Goal: Task Accomplishment & Management: Manage account settings

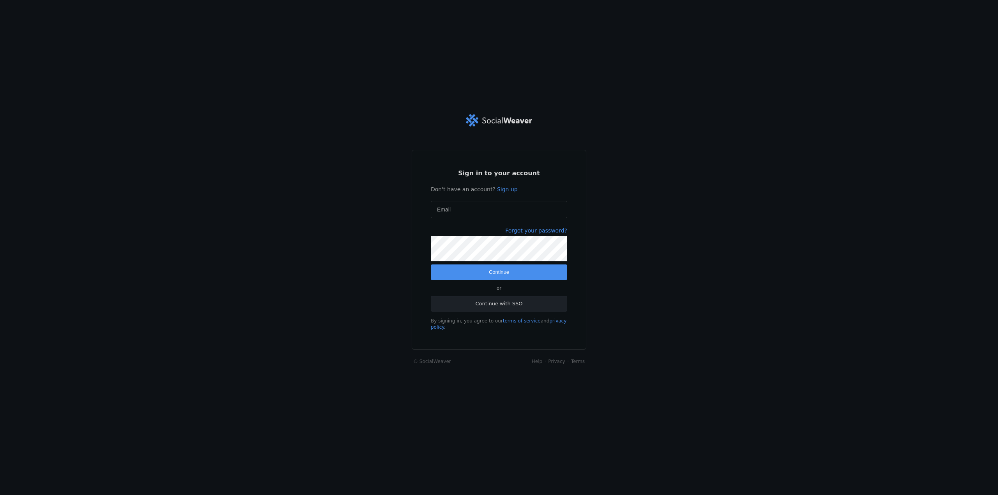
click at [481, 311] on link "Continue with SSO" at bounding box center [499, 304] width 136 height 16
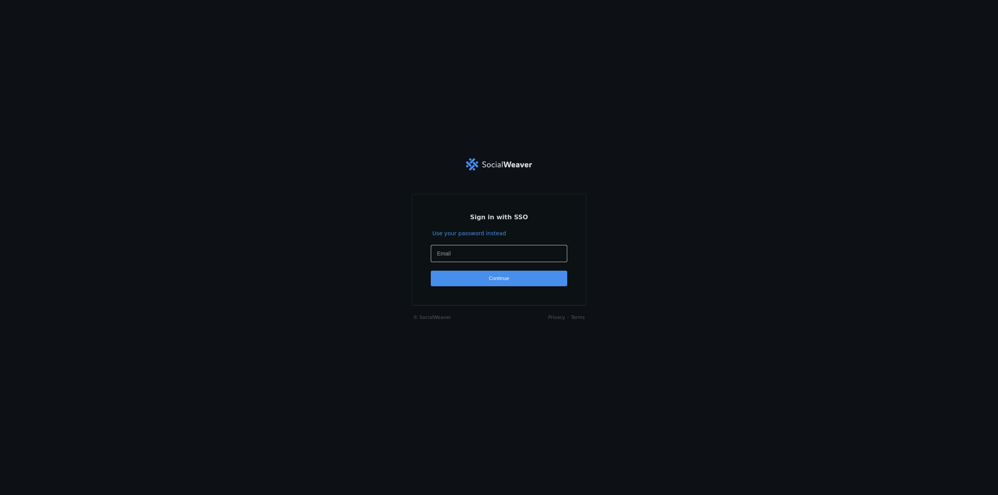
click at [460, 259] on div at bounding box center [499, 253] width 124 height 17
type input "kevin.taylor1@jll.com"
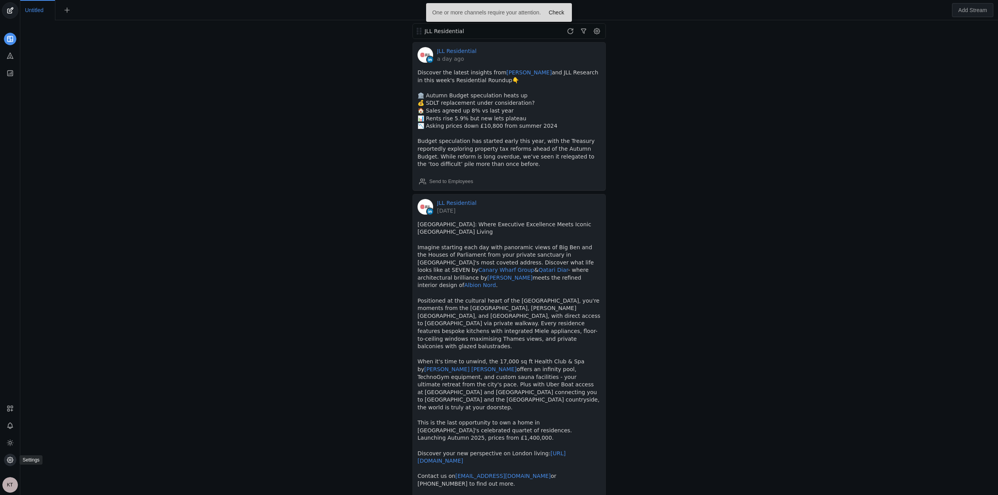
click at [6, 459] on icon at bounding box center [10, 460] width 8 height 8
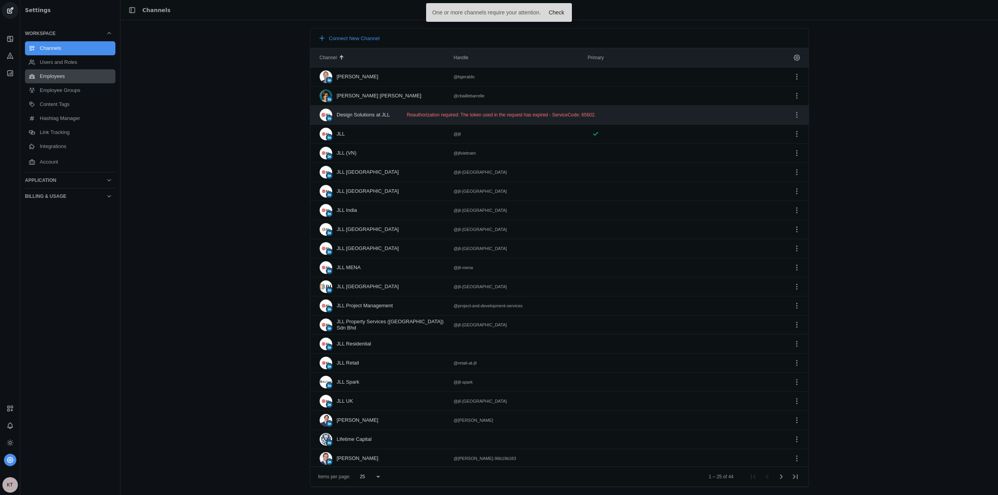
click at [49, 75] on link "Employees" at bounding box center [70, 76] width 90 height 14
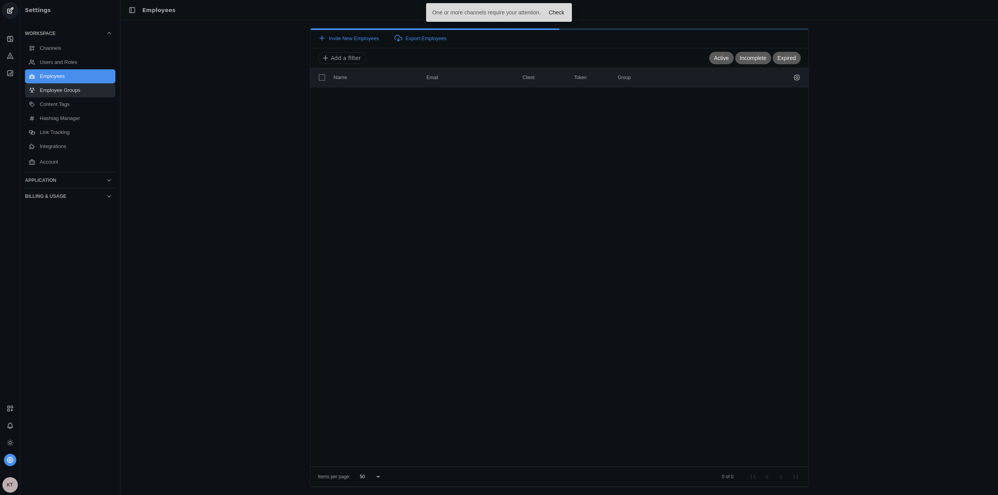
click at [65, 88] on link "Employee Groups" at bounding box center [70, 90] width 90 height 14
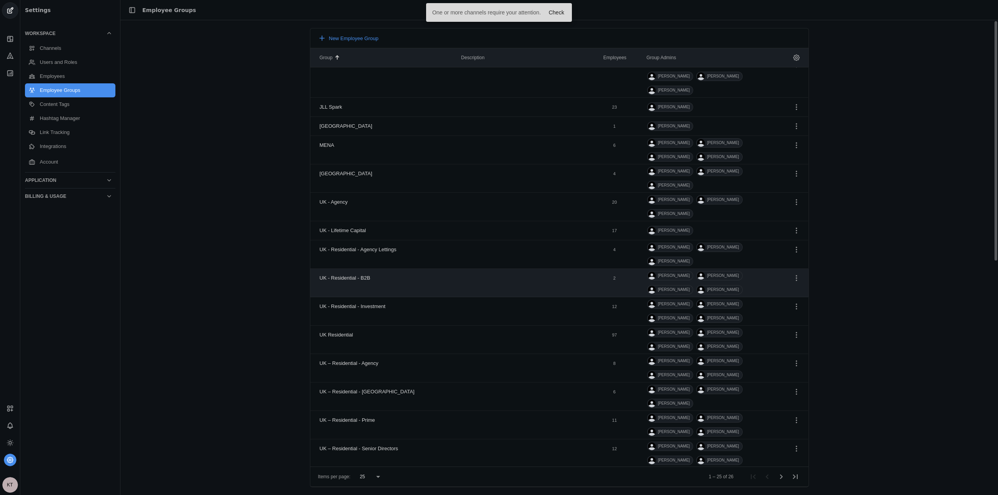
scroll to position [212, 0]
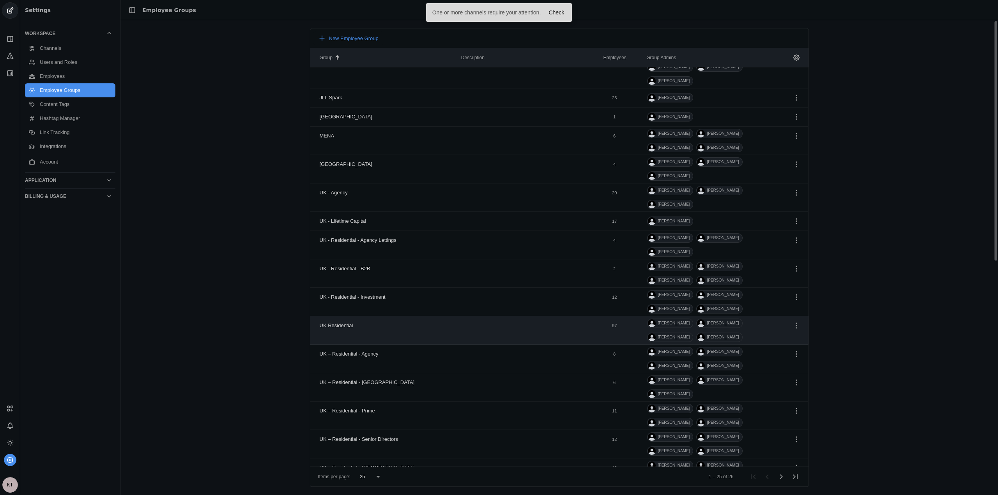
click at [483, 316] on mat-cell at bounding box center [525, 330] width 141 height 28
click at [789, 319] on span "undefined" at bounding box center [796, 326] width 14 height 14
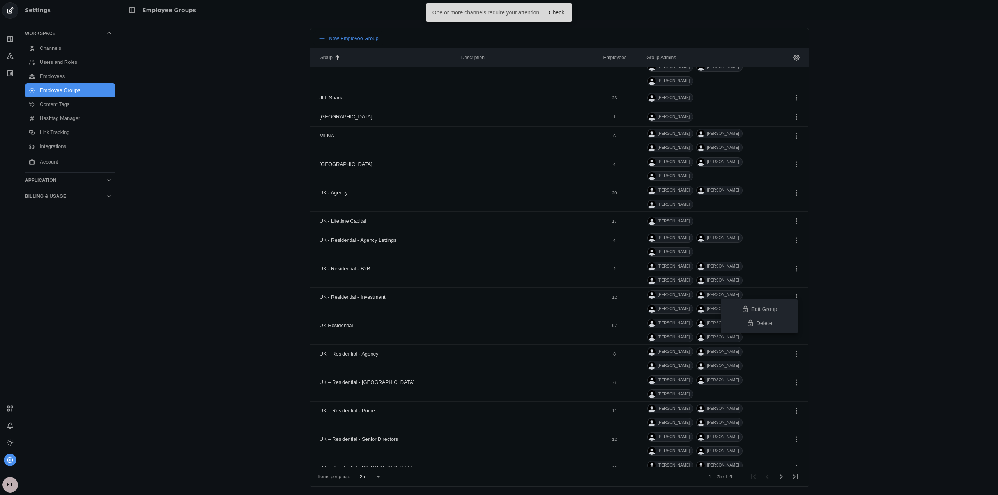
click at [760, 308] on app-basic-button "Edit Group" at bounding box center [759, 309] width 77 height 6
click at [398, 294] on div at bounding box center [499, 247] width 998 height 495
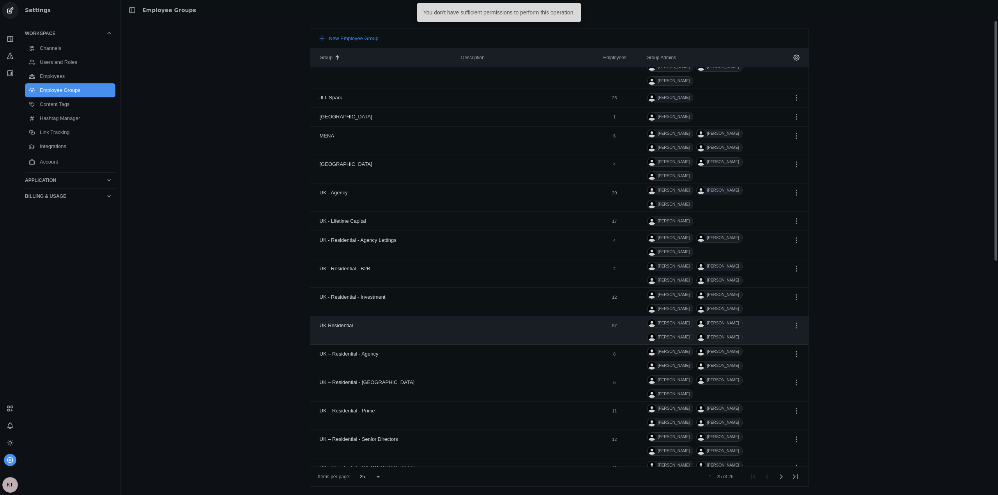
click at [335, 316] on div "UK Residential" at bounding box center [337, 325] width 34 height 19
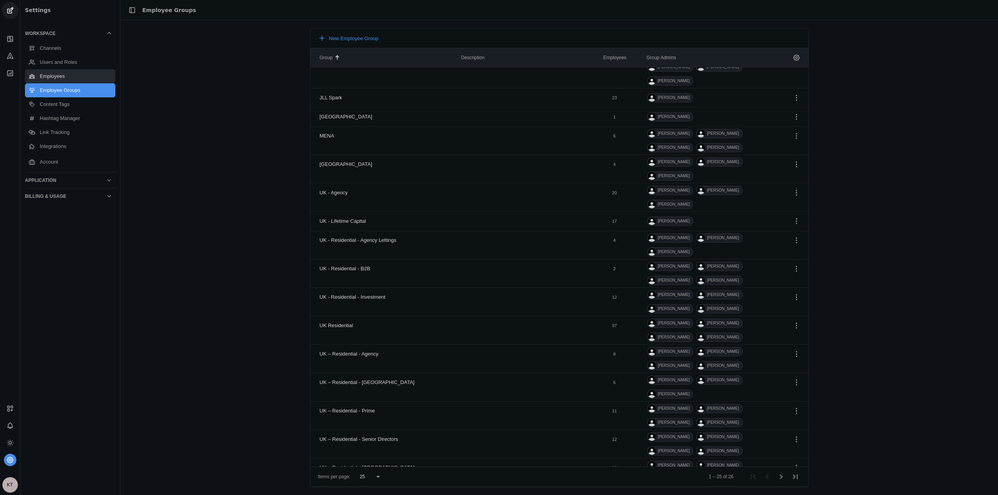
click at [60, 77] on link "Employees" at bounding box center [70, 76] width 90 height 14
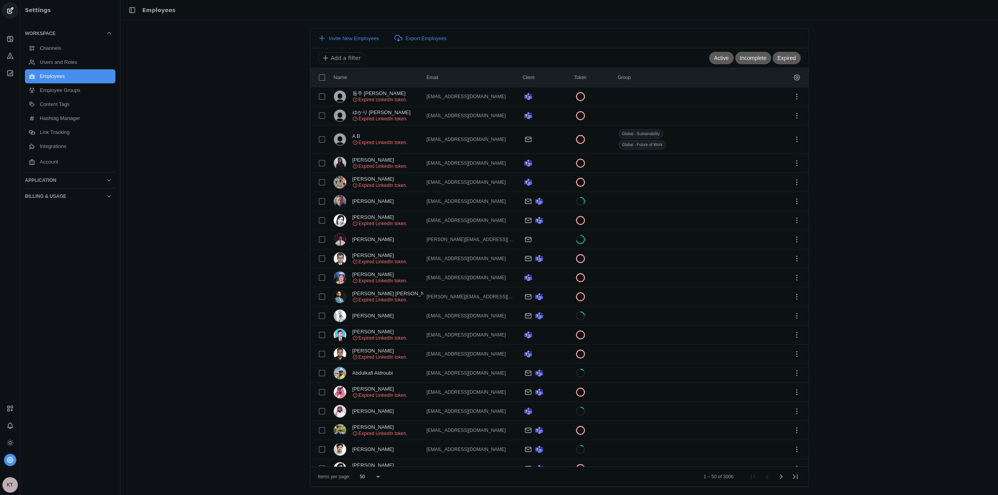
click at [353, 57] on input at bounding box center [516, 57] width 390 height 9
type input "laws"
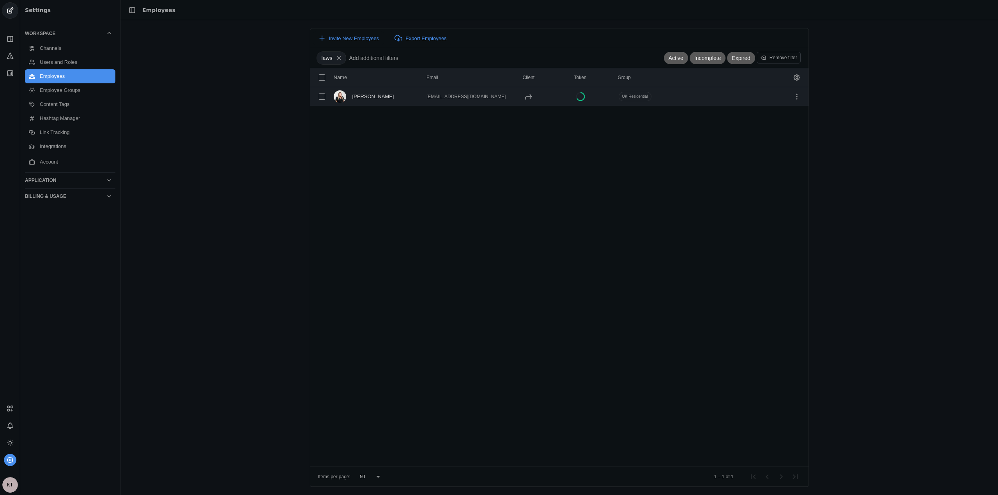
click at [460, 101] on mat-cell "[EMAIL_ADDRESS][DOMAIN_NAME]" at bounding box center [469, 96] width 93 height 19
click at [655, 93] on mat-cell "UK Residential" at bounding box center [660, 96] width 99 height 19
click at [799, 97] on span "undefined" at bounding box center [797, 97] width 14 height 14
click at [634, 101] on div at bounding box center [499, 247] width 998 height 495
click at [317, 95] on input "checkbox" at bounding box center [322, 97] width 14 height 14
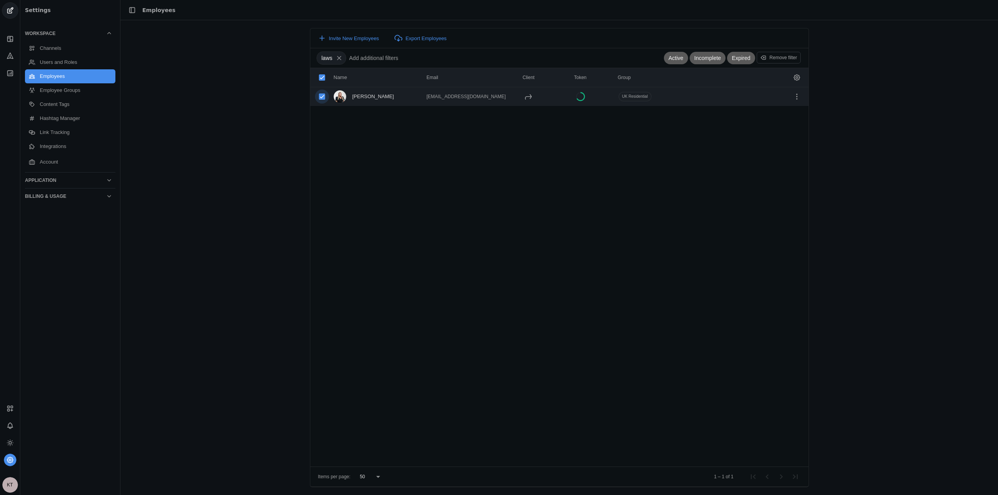
checkbox input "true"
click at [481, 39] on div "Remove Assigned Groups" at bounding box center [495, 38] width 65 height 8
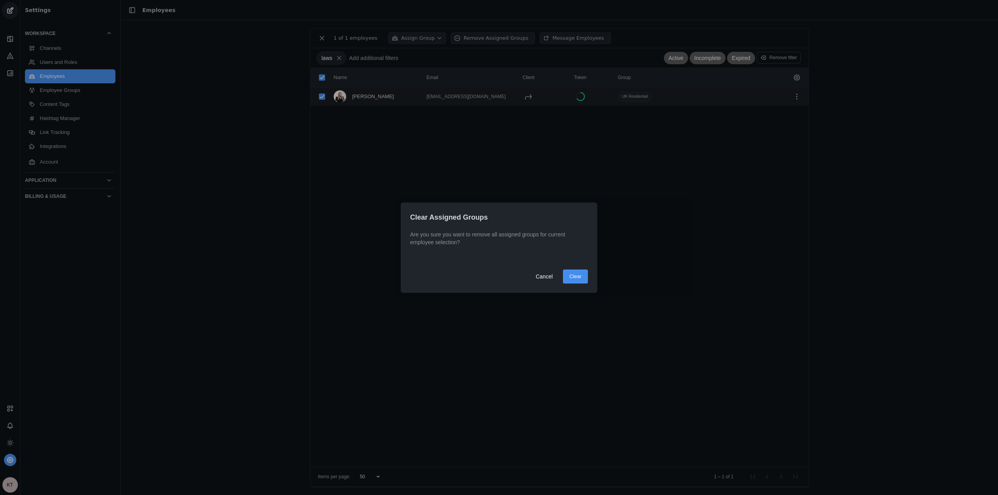
click at [573, 280] on span "Clear" at bounding box center [575, 277] width 12 height 8
checkbox input "false"
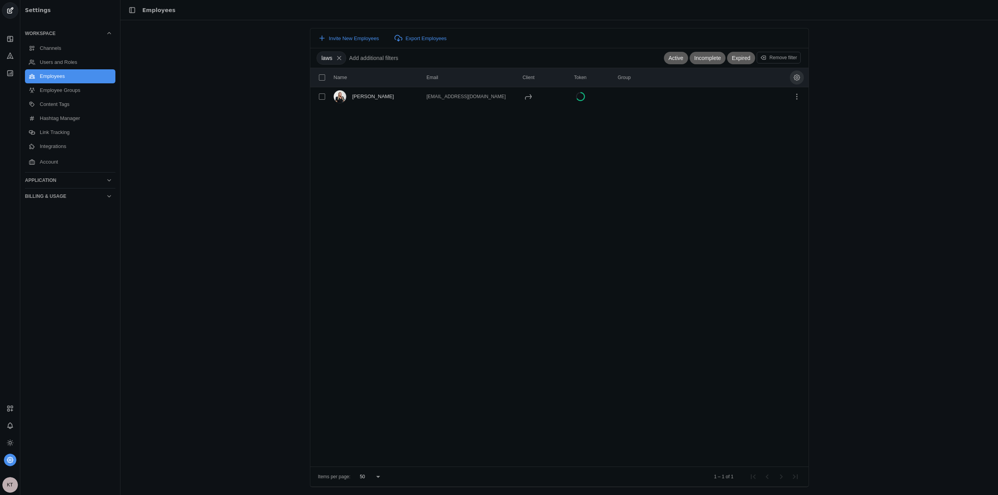
click at [798, 76] on span "undefined" at bounding box center [797, 78] width 14 height 14
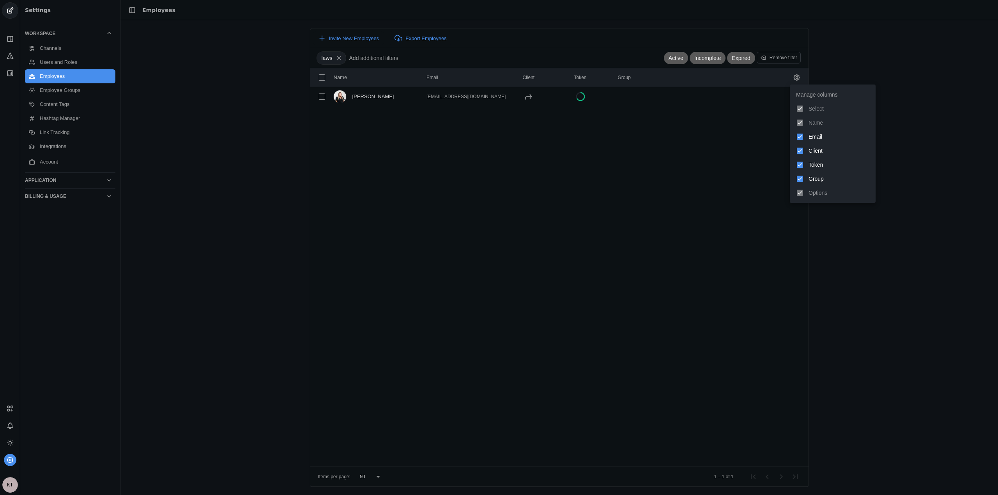
click at [740, 134] on div at bounding box center [499, 247] width 998 height 495
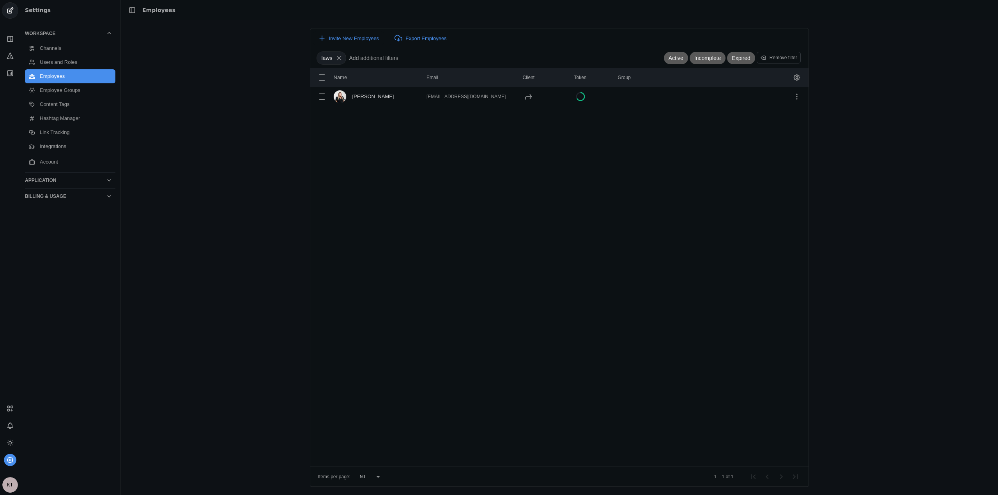
click at [684, 140] on div "Name Email Client Token Group [PERSON_NAME] [EMAIL_ADDRESS][DOMAIN_NAME]" at bounding box center [559, 267] width 498 height 399
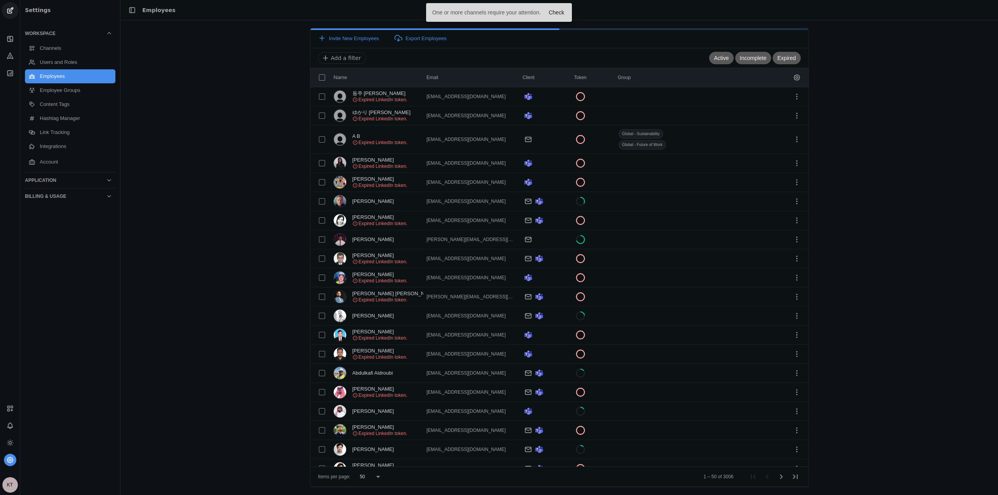
click at [409, 60] on input at bounding box center [516, 57] width 390 height 9
type input "laws"
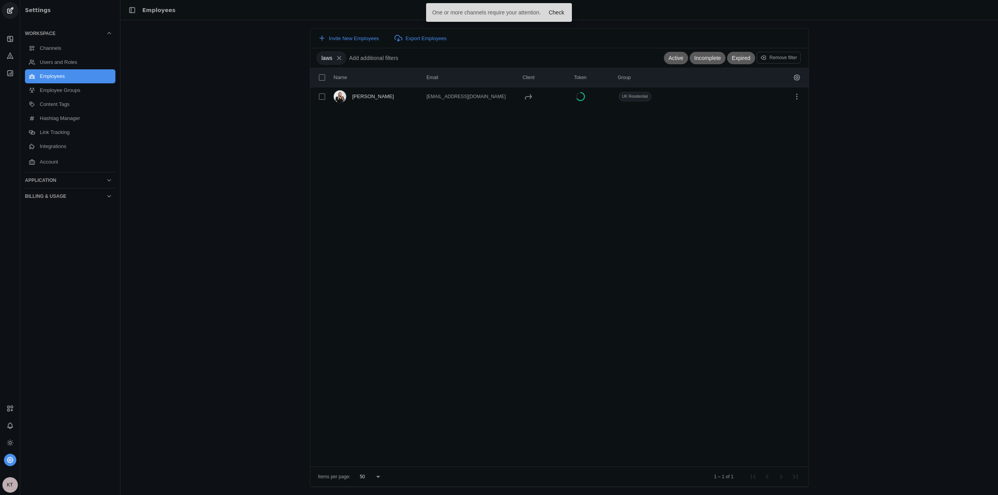
click at [335, 161] on div "Name Email Client Token Group Lara Laws laralaws96@gmail.com UK Residential" at bounding box center [559, 267] width 498 height 399
click at [212, 70] on div "Invite New Employees Export Employees laws Active Incomplete Expired Remove fil…" at bounding box center [558, 257] width 877 height 459
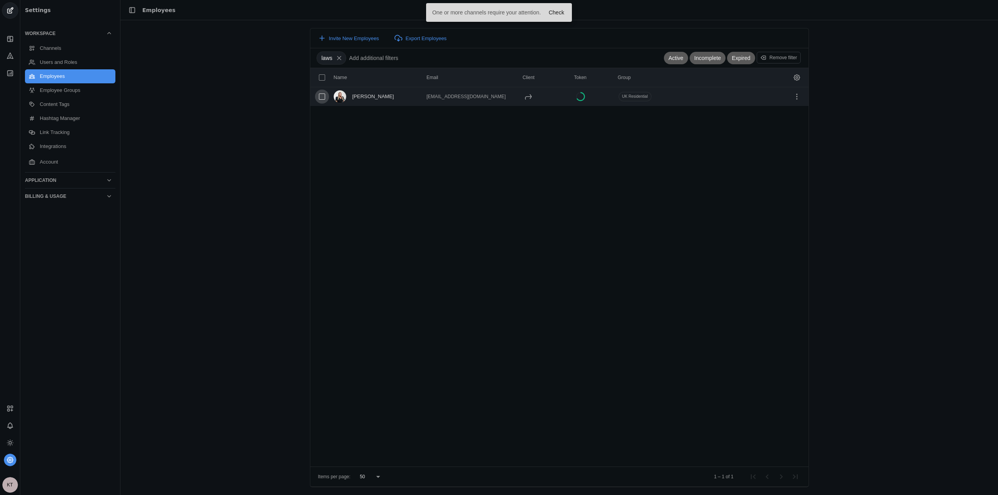
click at [322, 94] on input "checkbox" at bounding box center [322, 97] width 14 height 14
checkbox input "true"
click at [798, 97] on span "undefined" at bounding box center [797, 97] width 14 height 14
click at [798, 99] on div at bounding box center [499, 247] width 998 height 495
click at [552, 40] on div "Message Employees" at bounding box center [577, 38] width 51 height 8
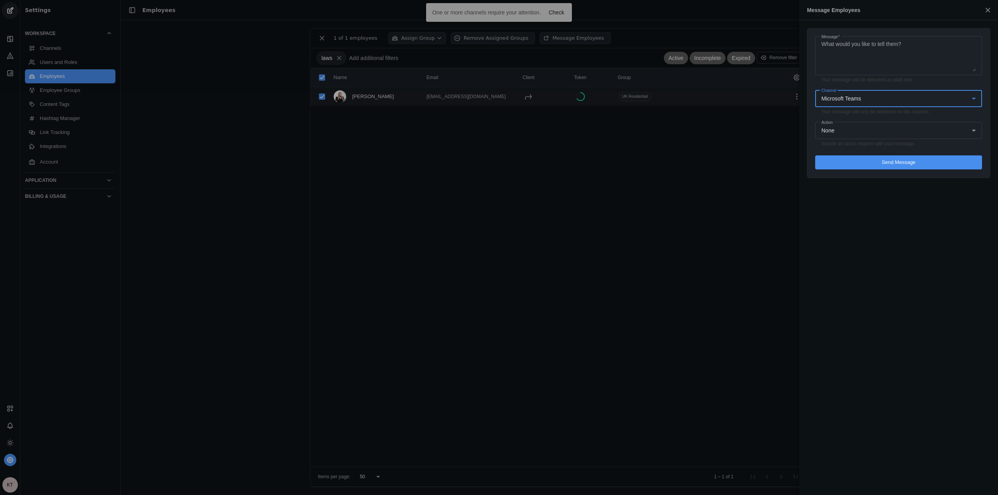
click at [863, 96] on div "Microsoft Teams" at bounding box center [896, 99] width 150 height 8
click at [877, 51] on div at bounding box center [499, 247] width 998 height 495
click at [775, 141] on div at bounding box center [499, 247] width 998 height 495
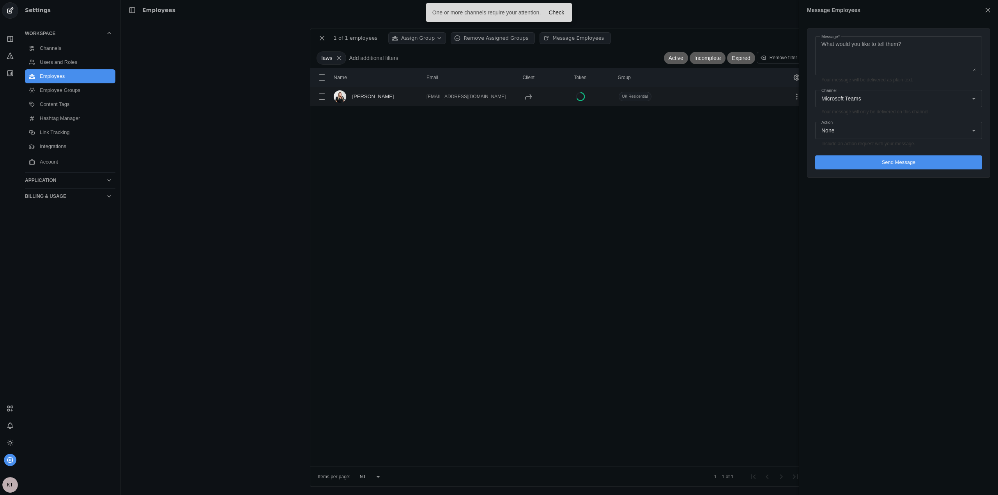
checkbox input "false"
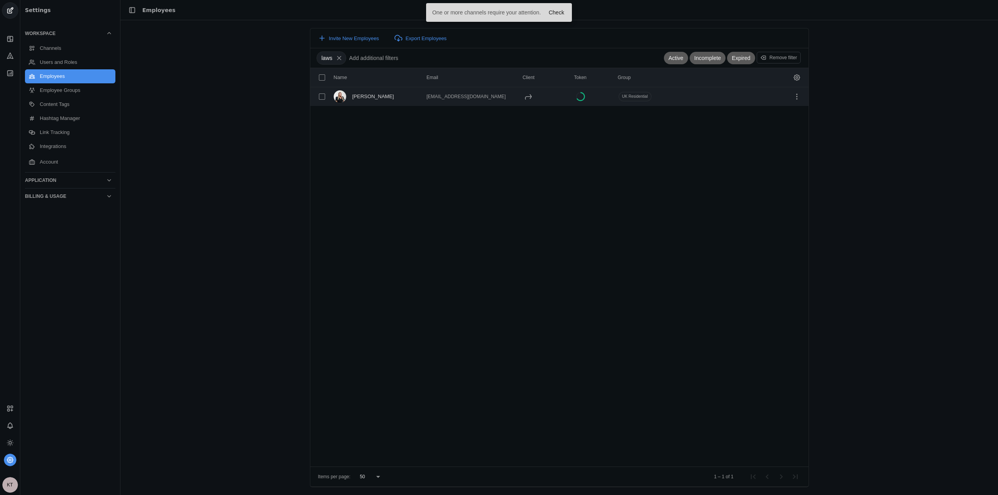
drag, startPoint x: 475, startPoint y: 95, endPoint x: 425, endPoint y: 94, distance: 49.9
click at [425, 94] on mat-cell "[EMAIL_ADDRESS][DOMAIN_NAME]" at bounding box center [469, 96] width 93 height 19
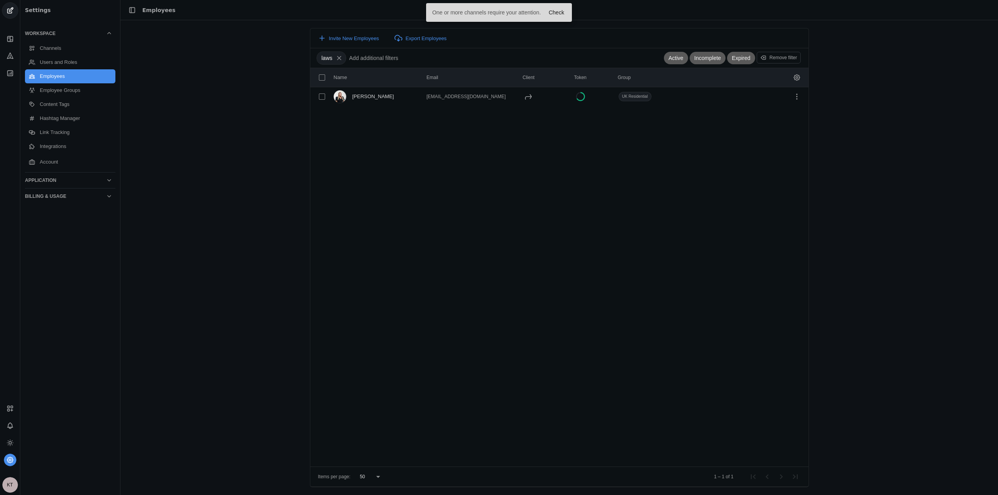
copy div "[EMAIL_ADDRESS][DOMAIN_NAME]"
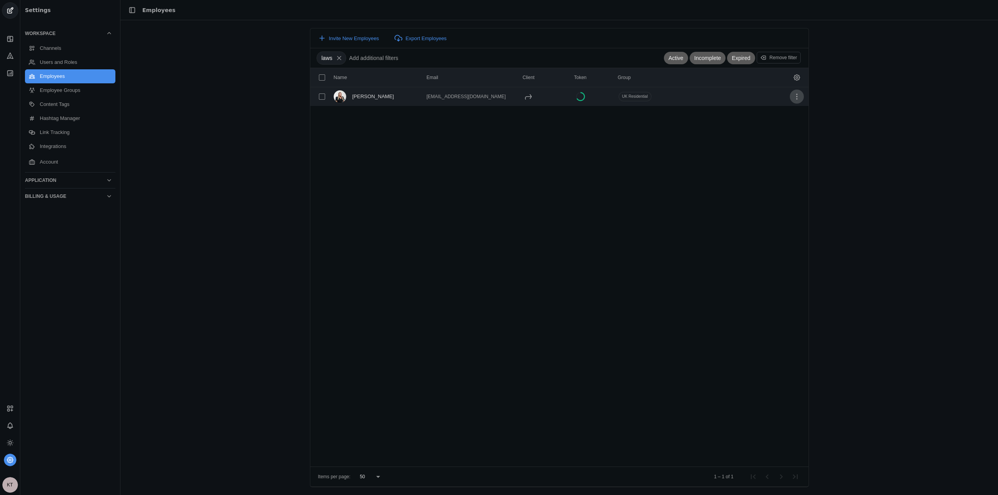
click at [797, 97] on span "undefined" at bounding box center [797, 97] width 14 height 14
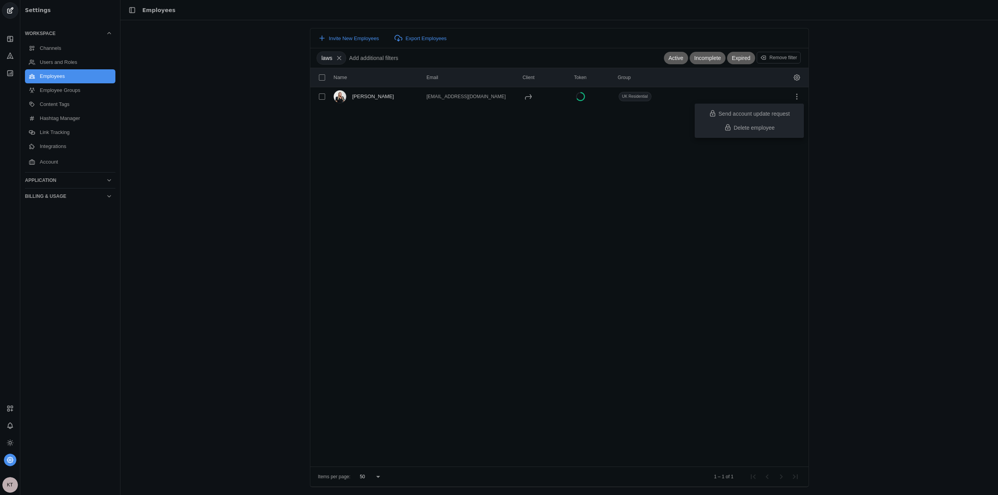
click at [624, 154] on div at bounding box center [499, 247] width 998 height 495
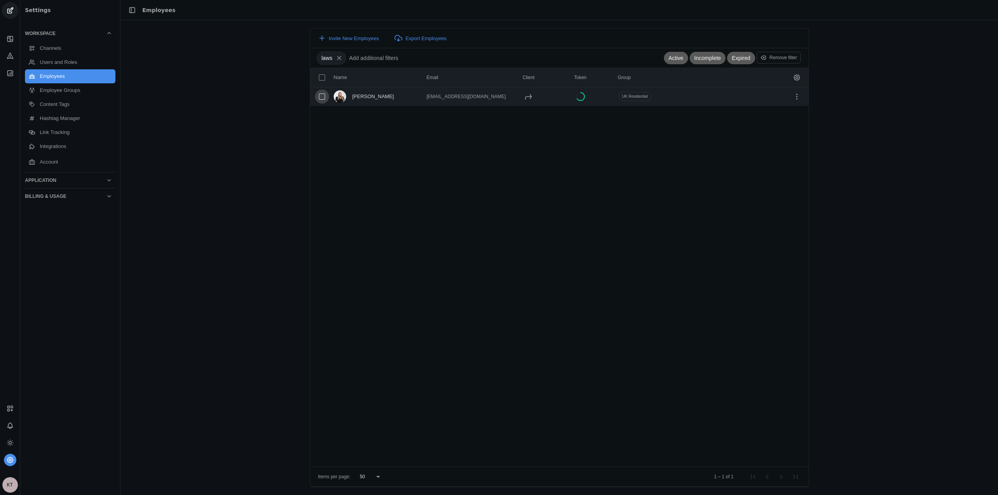
click at [320, 95] on input "checkbox" at bounding box center [322, 97] width 14 height 14
checkbox input "true"
click at [507, 37] on div "Remove Assigned Groups" at bounding box center [495, 38] width 65 height 8
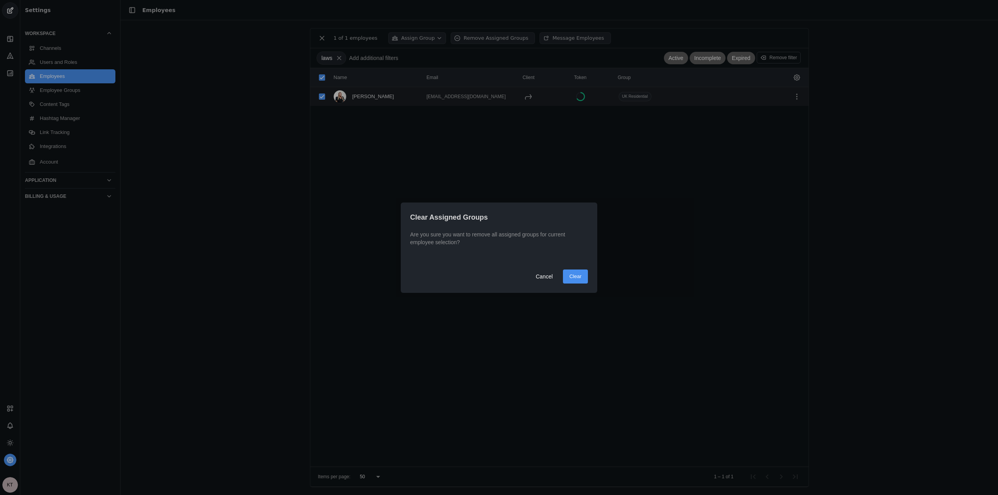
drag, startPoint x: 579, startPoint y: 279, endPoint x: 560, endPoint y: 287, distance: 21.3
click at [561, 290] on div "Cancel Clear" at bounding box center [499, 281] width 196 height 23
click at [574, 279] on span "Clear" at bounding box center [575, 277] width 12 height 8
checkbox input "false"
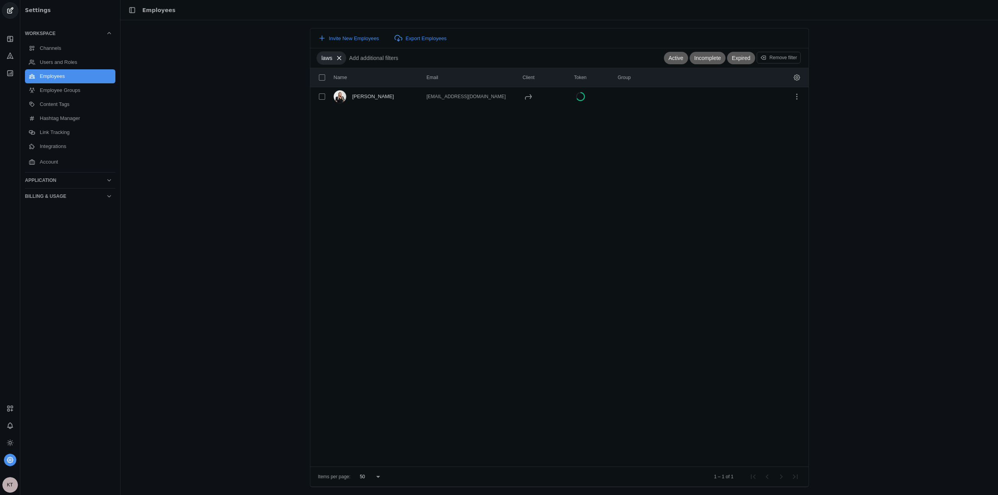
click at [338, 57] on app-icon at bounding box center [338, 58] width 13 height 7
click at [356, 61] on input at bounding box center [516, 57] width 390 height 9
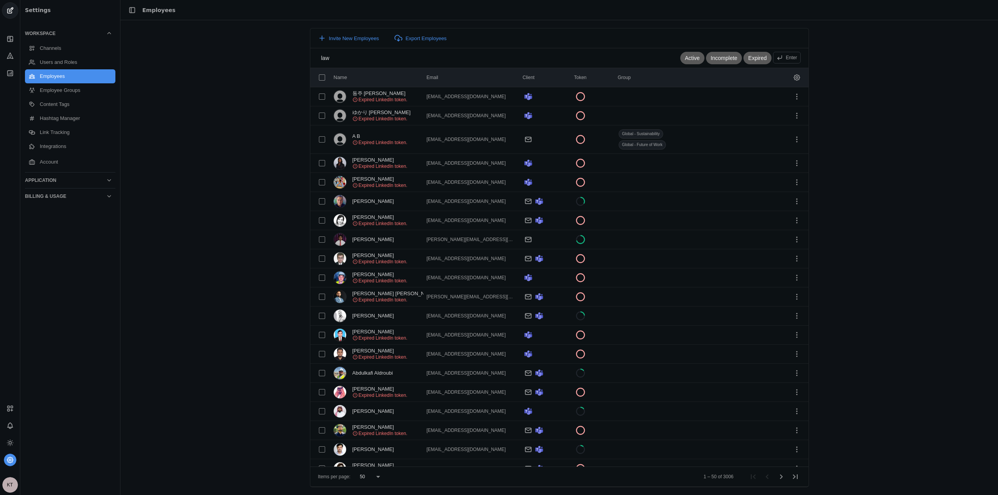
type input "laws"
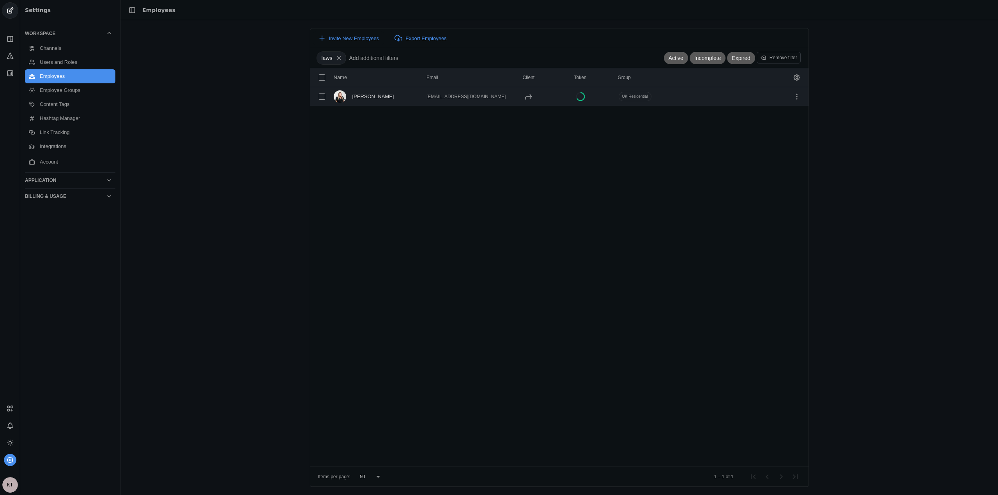
click at [645, 97] on div "UK Residential" at bounding box center [635, 96] width 33 height 9
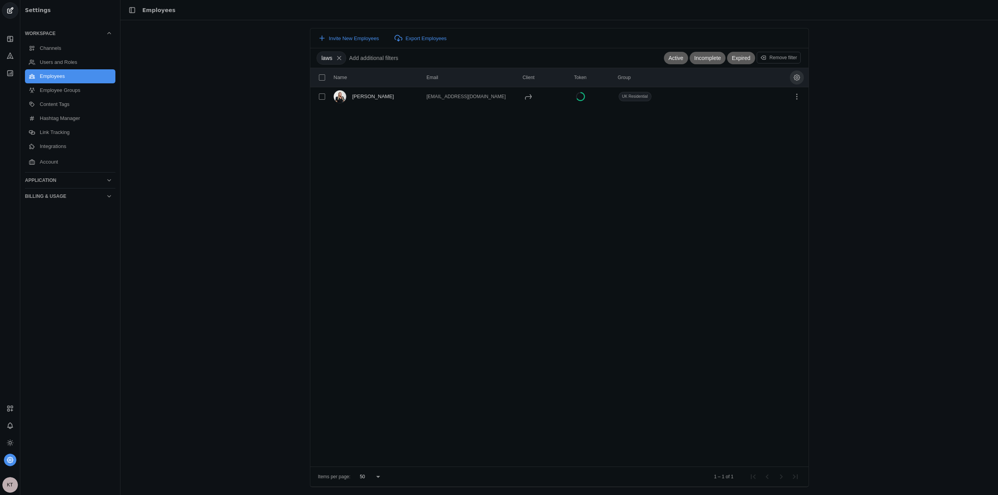
click at [798, 78] on span "undefined" at bounding box center [797, 78] width 14 height 14
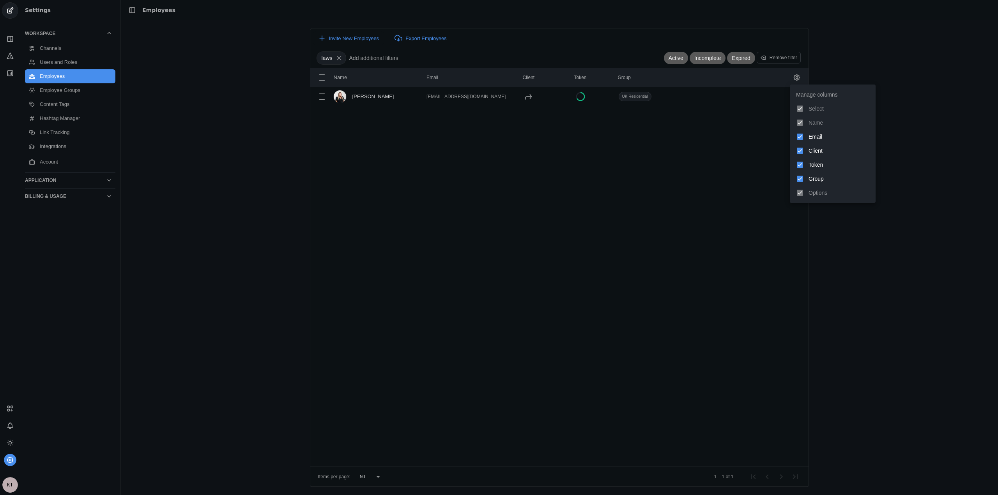
click at [728, 156] on div at bounding box center [499, 247] width 998 height 495
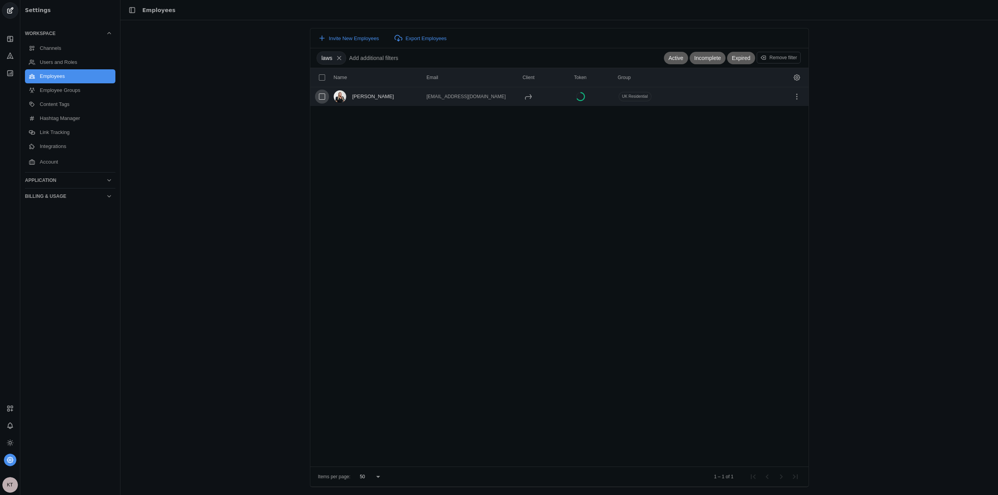
click at [318, 95] on input "checkbox" at bounding box center [322, 97] width 14 height 14
checkbox input "true"
click at [274, 117] on div "1 of 1 employees Assign Group Remove Assigned Groups Message Employees laws Act…" at bounding box center [558, 257] width 877 height 459
click at [515, 157] on div "Name Email Client Token Group Lara Laws laralaws96@gmail.com UK Residential" at bounding box center [559, 267] width 498 height 399
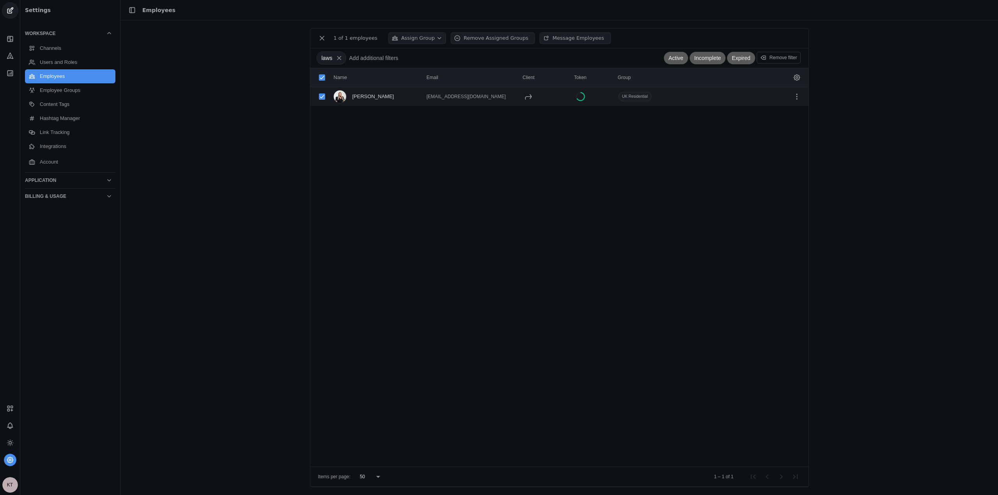
click at [895, 130] on div "1 of 1 employees Assign Group Remove Assigned Groups Message Employees laws Act…" at bounding box center [558, 257] width 877 height 459
click at [267, 285] on div "1 of 1 employees Assign Group Remove Assigned Groups Message Employees laws Act…" at bounding box center [558, 257] width 877 height 459
click at [31, 7] on div "Settings" at bounding box center [70, 10] width 90 height 20
